Goal: Communication & Community: Participate in discussion

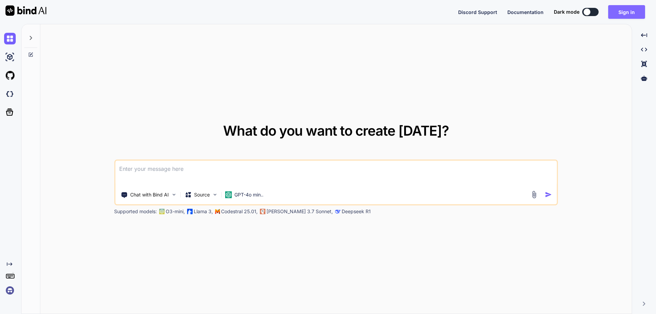
click at [629, 5] on button "Sign in" at bounding box center [626, 12] width 37 height 14
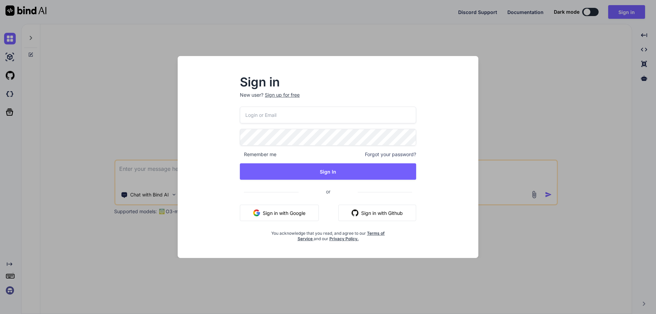
click at [253, 118] on input "email" at bounding box center [328, 115] width 176 height 17
type input "[PERSON_NAME][EMAIL_ADDRESS][DOMAIN_NAME]"
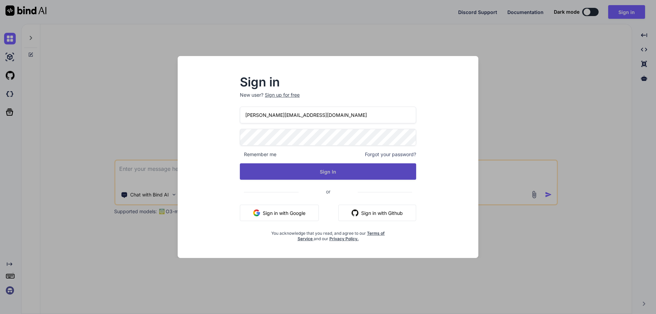
click at [334, 172] on button "Sign In" at bounding box center [328, 171] width 176 height 16
click at [323, 168] on button "Sign In" at bounding box center [328, 171] width 176 height 16
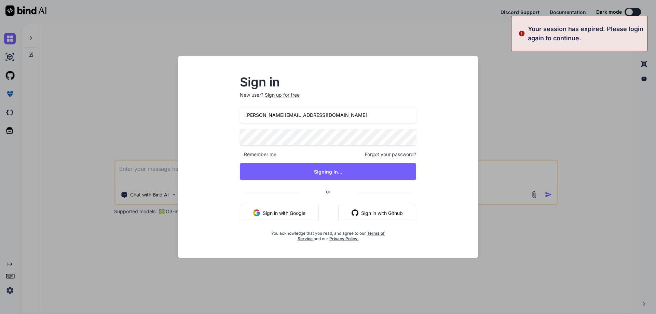
type textarea "x"
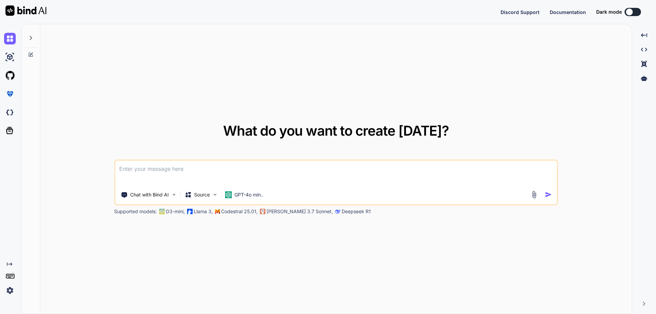
click at [236, 170] on textarea at bounding box center [335, 172] width 441 height 25
type textarea "m"
type textarea "x"
type textarea "ma"
type textarea "x"
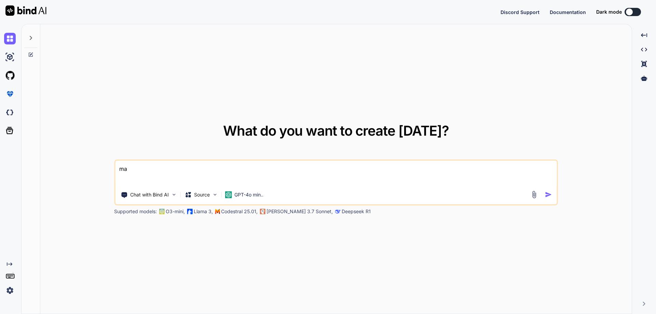
type textarea "mak"
type textarea "x"
type textarea "make"
type textarea "x"
type textarea "make"
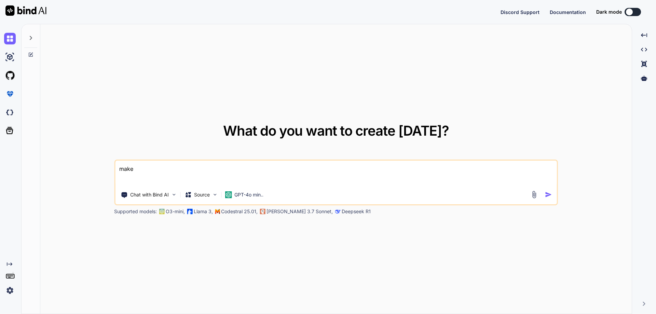
type textarea "x"
type textarea "make t"
type textarea "x"
type textarea "make th"
type textarea "x"
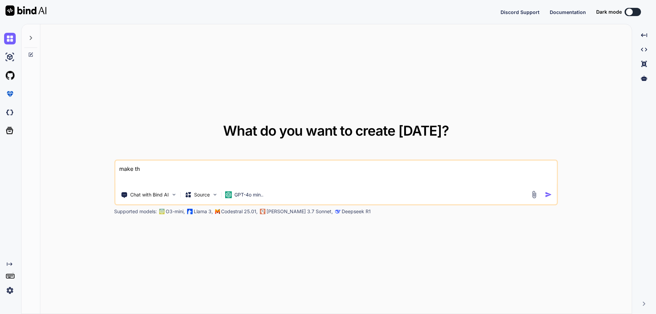
type textarea "make the"
type textarea "x"
type textarea "make the"
type textarea "x"
type textarea "make the b"
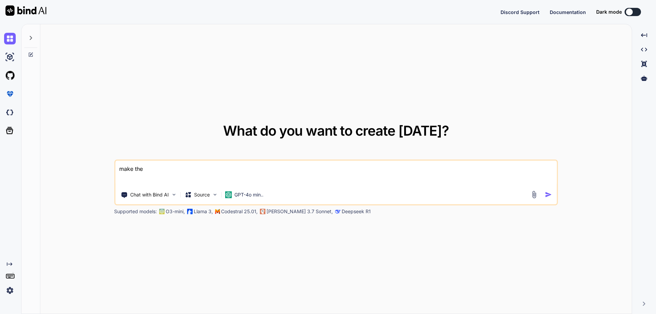
type textarea "x"
type textarea "make the be"
type textarea "x"
type textarea "make the bet"
type textarea "x"
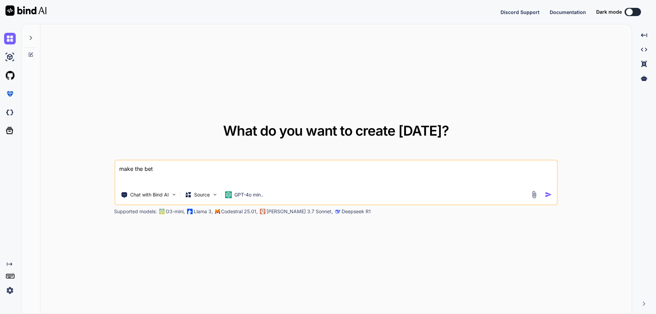
type textarea "make the bett"
type textarea "x"
type textarea "make the bettr"
type textarea "x"
type textarea "make the bettre"
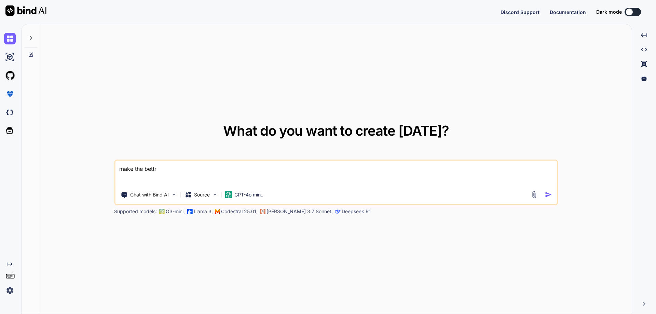
type textarea "x"
type textarea "make the bettr"
type textarea "x"
type textarea "make the bett"
type textarea "x"
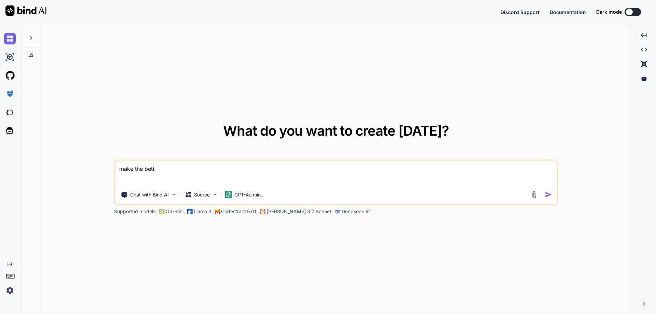
type textarea "make the [PERSON_NAME]"
type textarea "x"
type textarea "make the better"
type textarea "x"
type textarea "make the better"
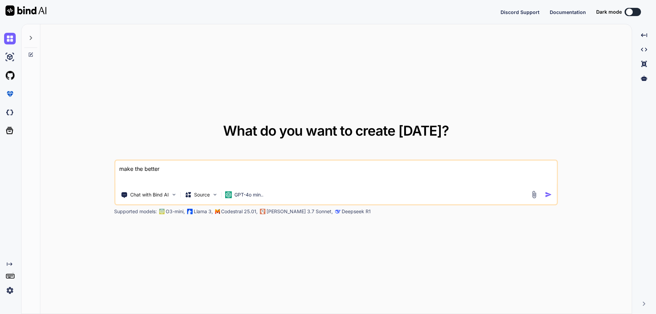
type textarea "x"
type textarea "make the better s"
type textarea "x"
type textarea "make the better se"
type textarea "x"
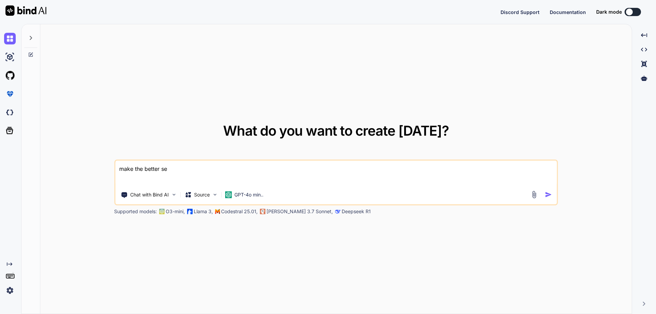
type textarea "make the better sen"
type textarea "x"
type textarea "make the better sent"
type textarea "x"
type textarea "make the better sente"
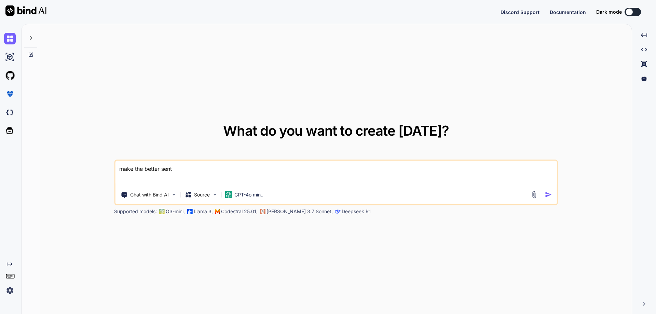
type textarea "x"
type textarea "make the better senten"
type textarea "x"
type textarea "make the better sentenc"
type textarea "x"
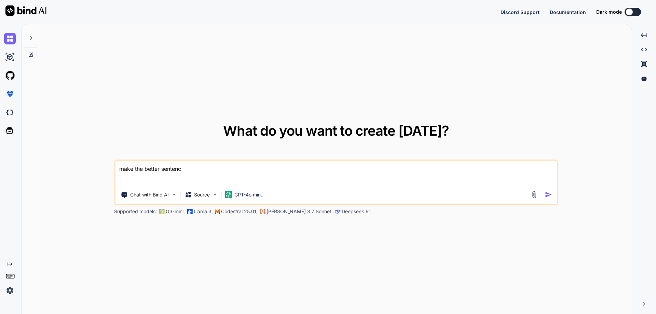
type textarea "make the better sentence"
type textarea "x"
type textarea "make the better sentence"
type textarea "x"
type textarea "make the better sentence ""
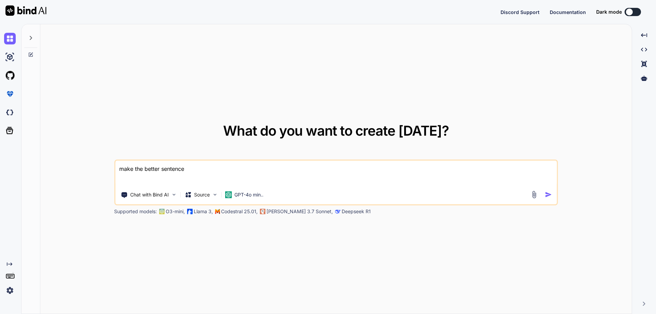
type textarea "x"
type textarea "make the better sentence """
type textarea "x"
paste textarea "• Working on analyzing the login with phone number approach suggested by the cl…"
type textarea "make the better sentence "• Working on analyzing the login with phone number ap…"
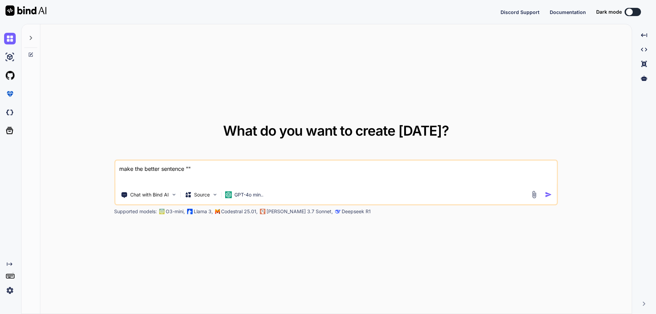
type textarea "x"
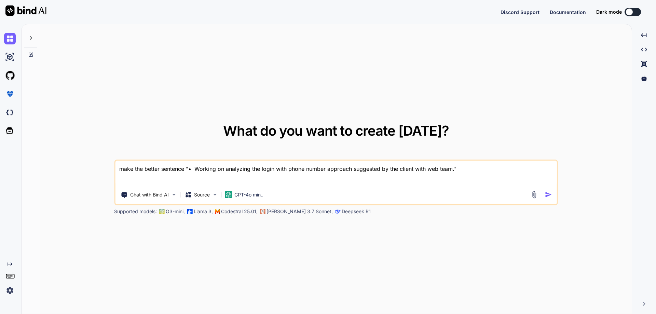
type textarea "make the better sentence "• Working on analyzing the login with phone number ap…"
click at [545, 196] on img "button" at bounding box center [548, 194] width 7 height 7
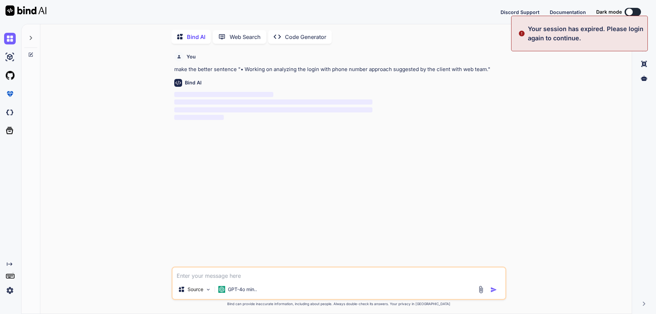
scroll to position [3, 0]
type textarea "x"
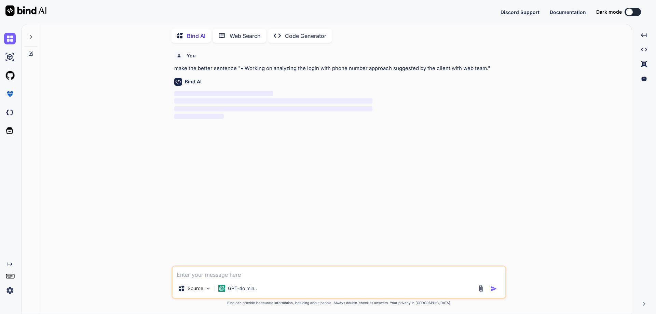
click at [256, 101] on span "‌" at bounding box center [273, 100] width 198 height 5
click at [236, 286] on p "GPT-4o min.." at bounding box center [242, 288] width 29 height 7
